Goal: Transaction & Acquisition: Purchase product/service

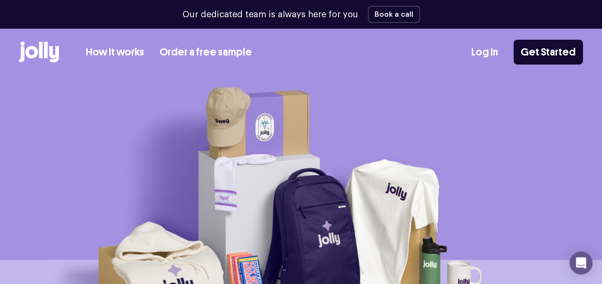
click at [118, 52] on link "How it works" at bounding box center [115, 53] width 58 height 16
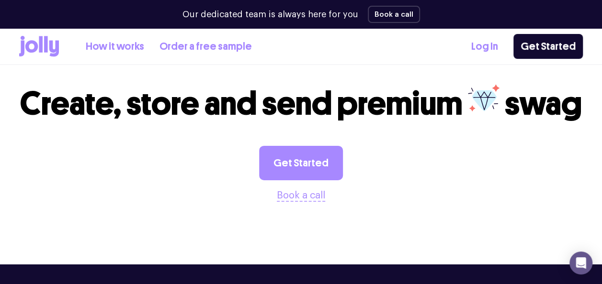
scroll to position [1509, 0]
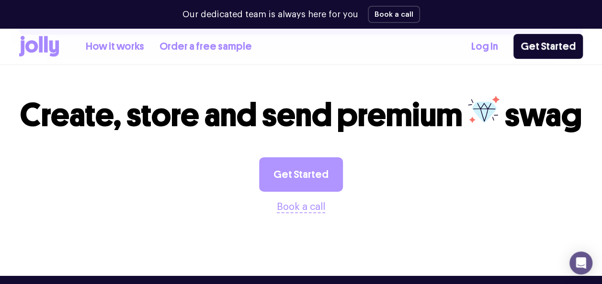
click at [304, 165] on link "Get Started" at bounding box center [301, 175] width 84 height 34
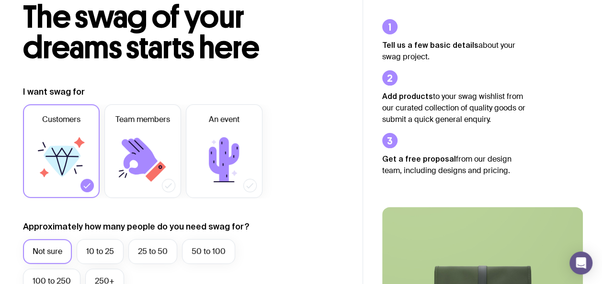
scroll to position [73, 0]
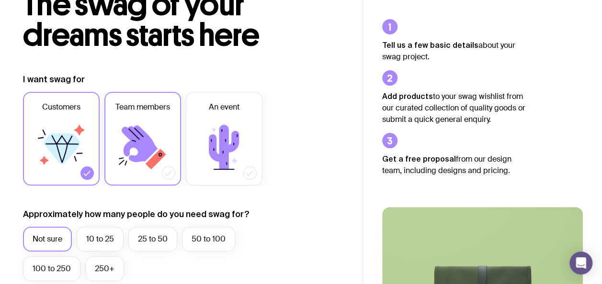
click at [159, 153] on icon at bounding box center [142, 147] width 57 height 57
click at [0, 0] on input "Team members" at bounding box center [0, 0] width 0 height 0
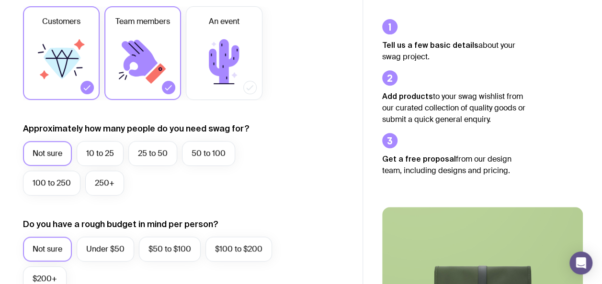
scroll to position [205, 0]
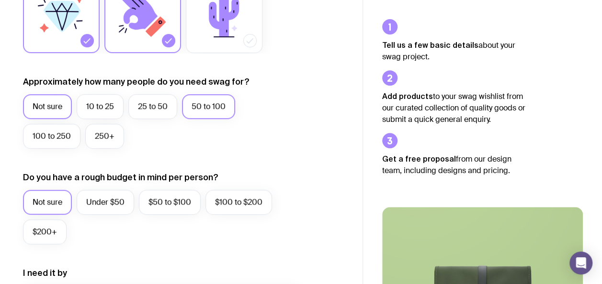
click at [205, 111] on label "50 to 100" at bounding box center [208, 106] width 53 height 25
click at [0, 0] on input "50 to 100" at bounding box center [0, 0] width 0 height 0
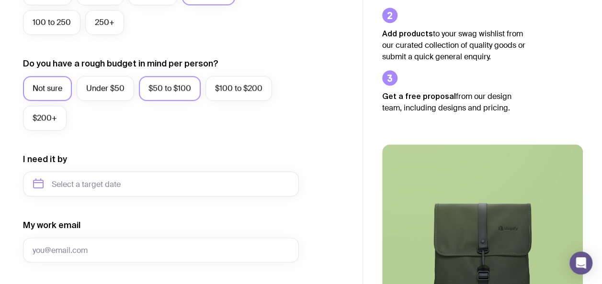
click at [173, 92] on label "$50 to $100" at bounding box center [170, 88] width 62 height 25
click at [0, 0] on input "$50 to $100" at bounding box center [0, 0] width 0 height 0
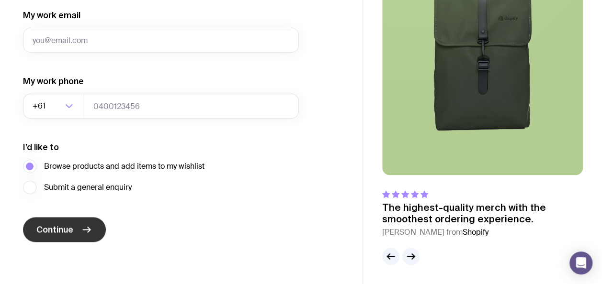
click at [74, 219] on button "Continue" at bounding box center [64, 229] width 83 height 25
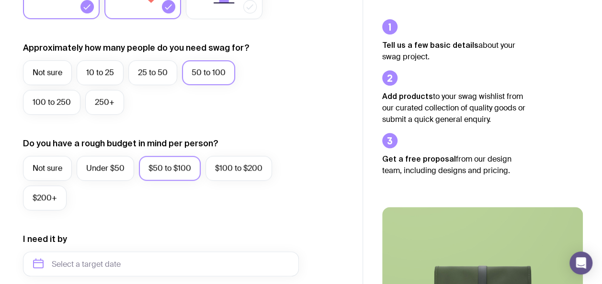
scroll to position [0, 0]
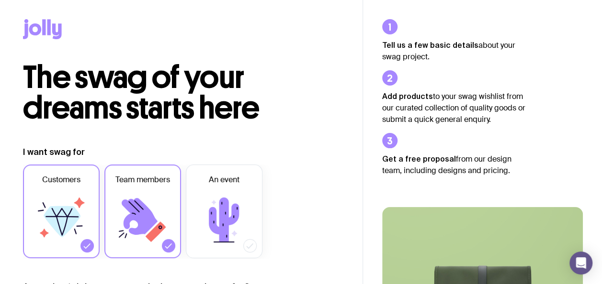
type input "[PERSON_NAME][EMAIL_ADDRESS][PERSON_NAME][DOMAIN_NAME]"
click at [39, 49] on div at bounding box center [181, 31] width 316 height 62
click at [35, 36] on icon at bounding box center [42, 29] width 39 height 20
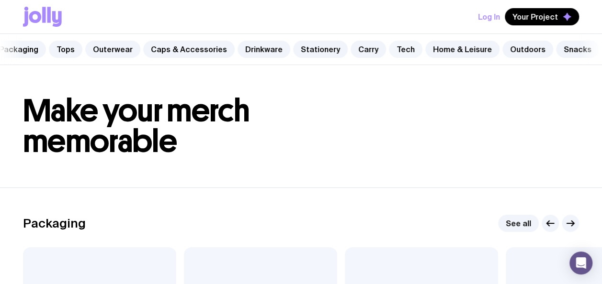
scroll to position [0, 57]
click at [439, 42] on link "Home & Leisure" at bounding box center [462, 49] width 74 height 17
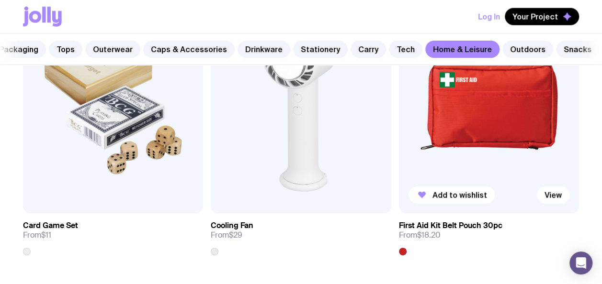
scroll to position [2852, 0]
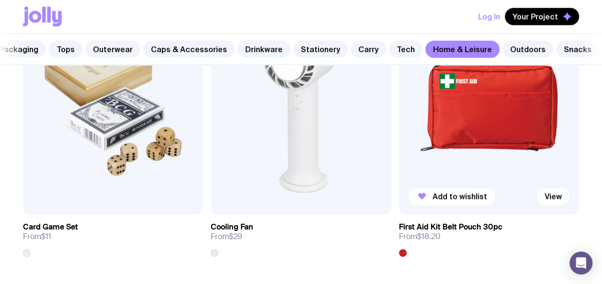
click at [485, 134] on img at bounding box center [489, 107] width 180 height 216
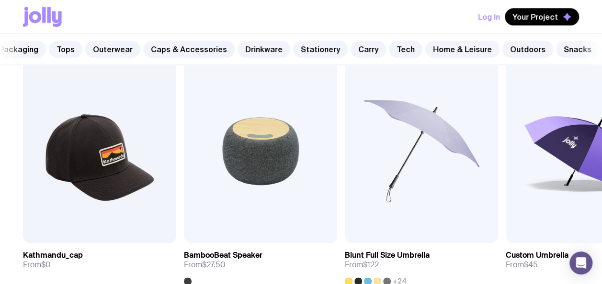
scroll to position [444, 0]
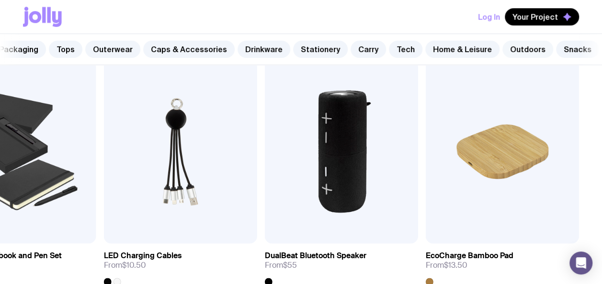
click at [502, 44] on link "Outdoors" at bounding box center [527, 49] width 51 height 17
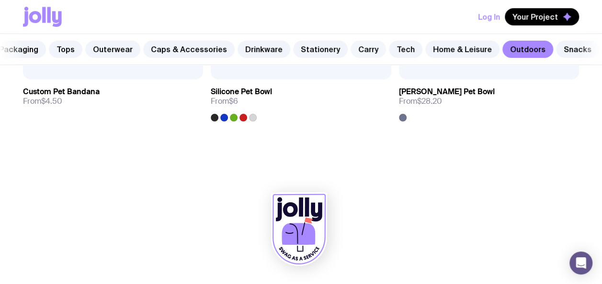
scroll to position [2124, 0]
click at [556, 43] on link "Snacks" at bounding box center [577, 49] width 43 height 17
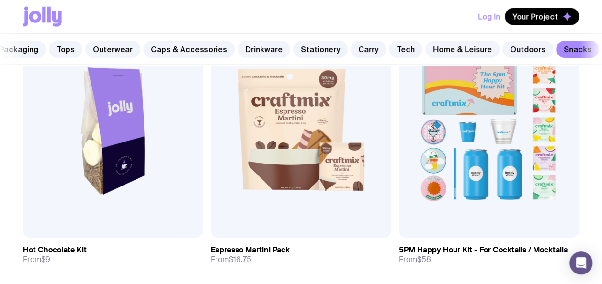
scroll to position [1244, 0]
